Goal: Find specific page/section: Find specific page/section

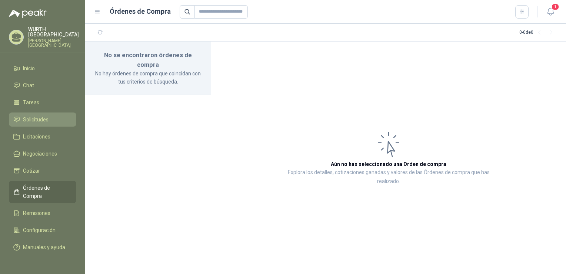
click at [35, 115] on span "Solicitudes" at bounding box center [36, 119] width 26 height 8
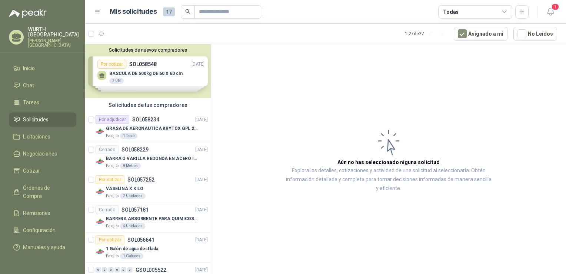
click at [142, 77] on div "Solicitudes de nuevos compradores Por cotizar SOL058548 [DATE] BASCULA DE 500kg…" at bounding box center [148, 71] width 126 height 54
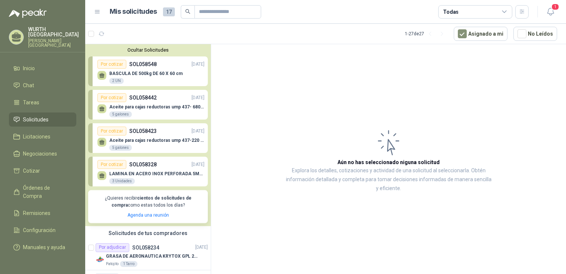
click at [150, 107] on p "Aceite para cajas reductoras ump 437- 680 5 gal (cuñete de 5 gals)" at bounding box center [156, 106] width 95 height 5
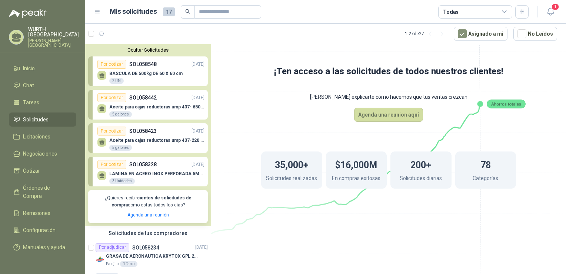
click at [152, 132] on p "SOL058423" at bounding box center [142, 131] width 27 height 8
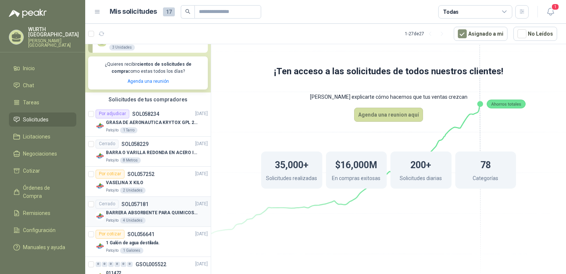
scroll to position [148, 0]
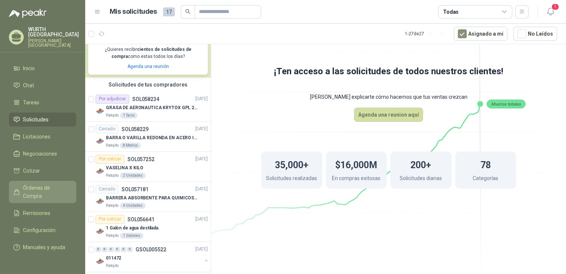
click at [64, 183] on span "Órdenes de Compra" at bounding box center [46, 191] width 46 height 16
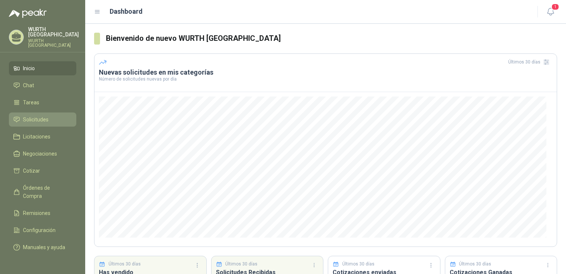
click at [45, 115] on span "Solicitudes" at bounding box center [36, 119] width 26 height 8
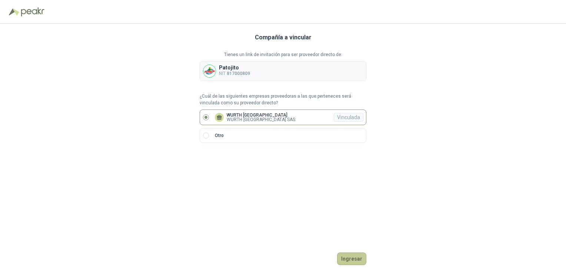
click at [356, 260] on button "Ingresar" at bounding box center [351, 258] width 29 height 13
